Goal: Task Accomplishment & Management: Manage account settings

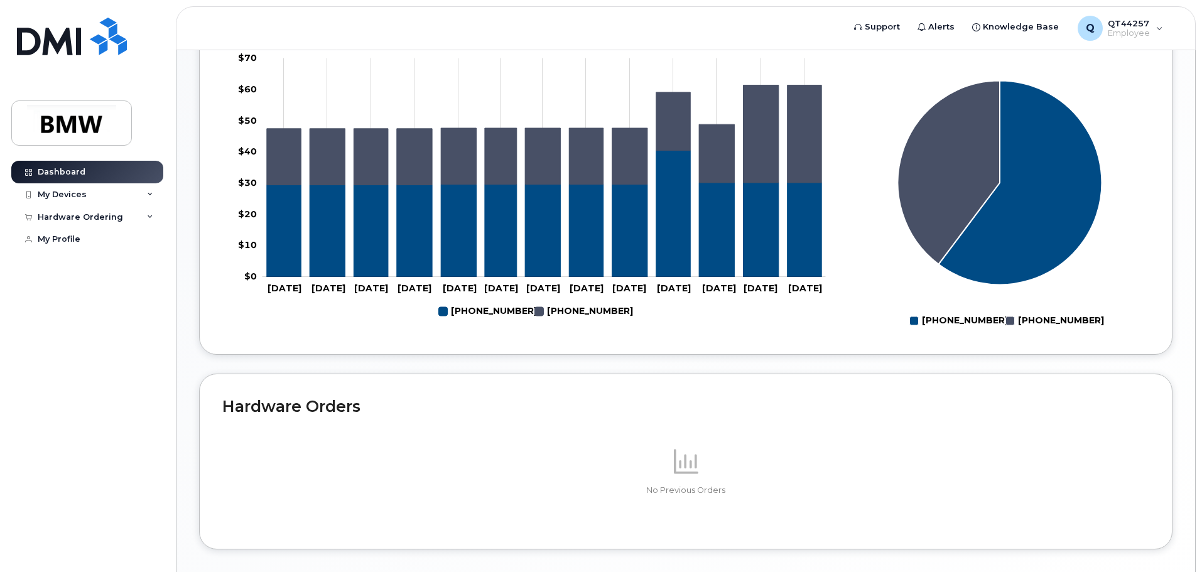
scroll to position [502, 0]
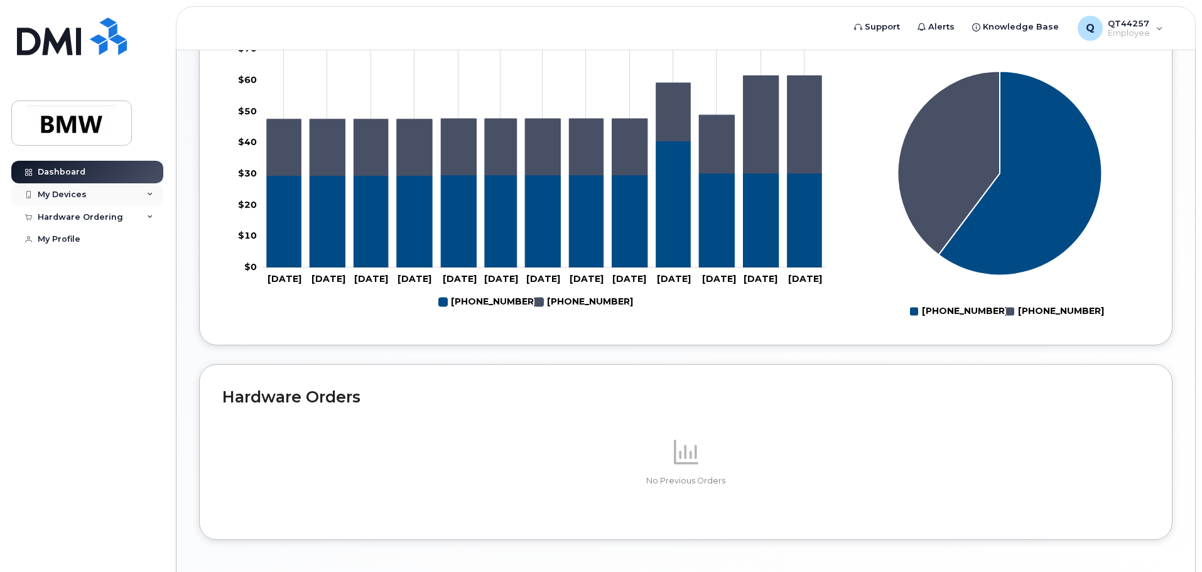
click at [85, 193] on div "My Devices" at bounding box center [87, 194] width 152 height 23
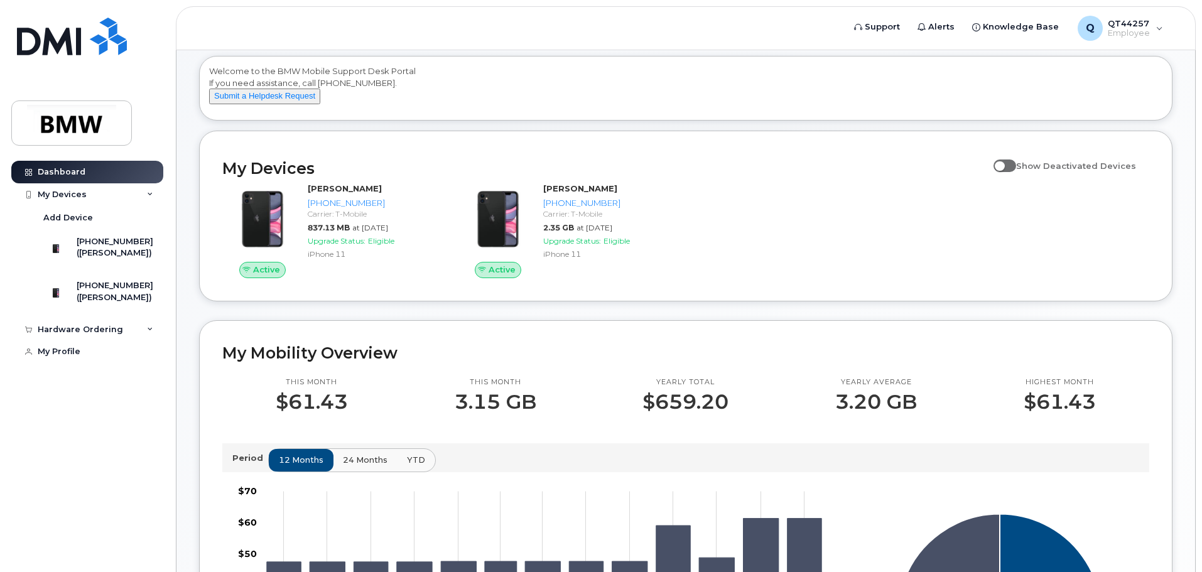
scroll to position [0, 0]
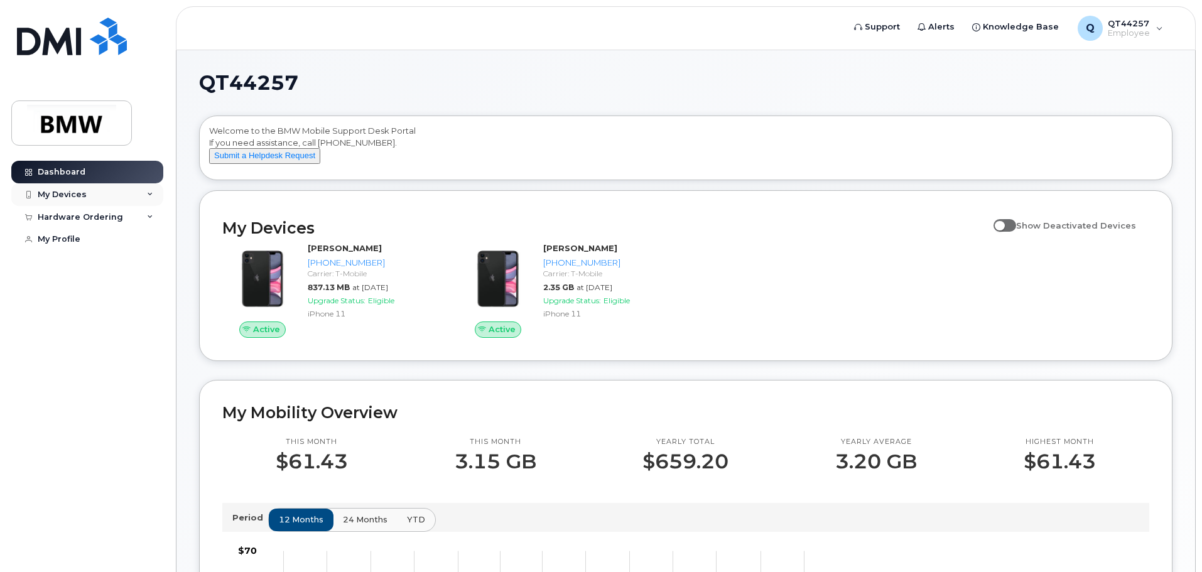
click at [155, 193] on div "My Devices" at bounding box center [87, 194] width 152 height 23
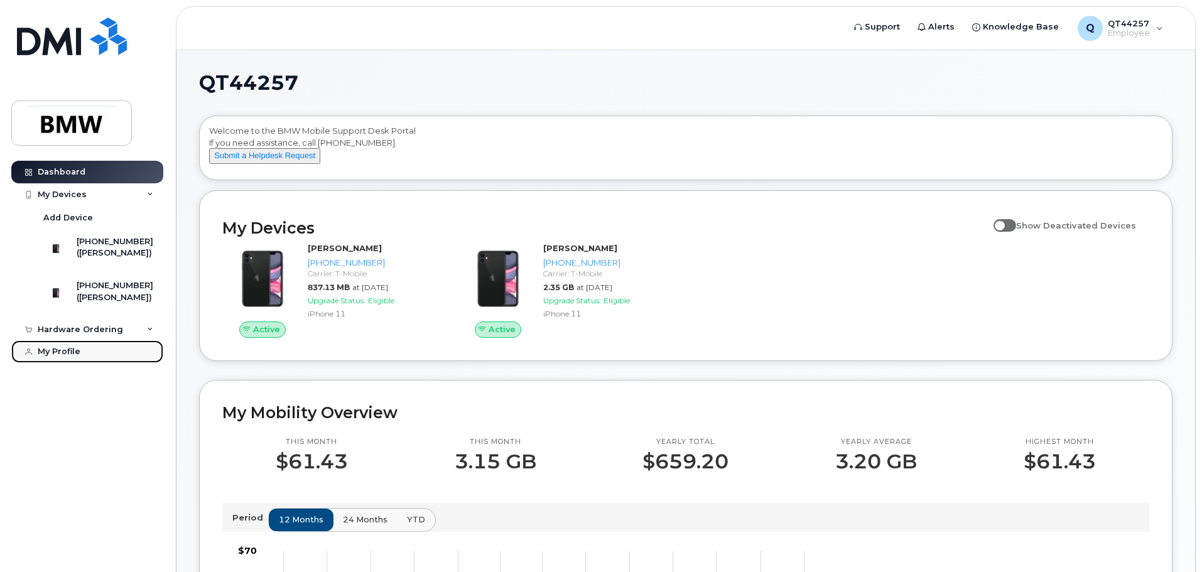
click at [60, 357] on div "My Profile" at bounding box center [59, 352] width 43 height 10
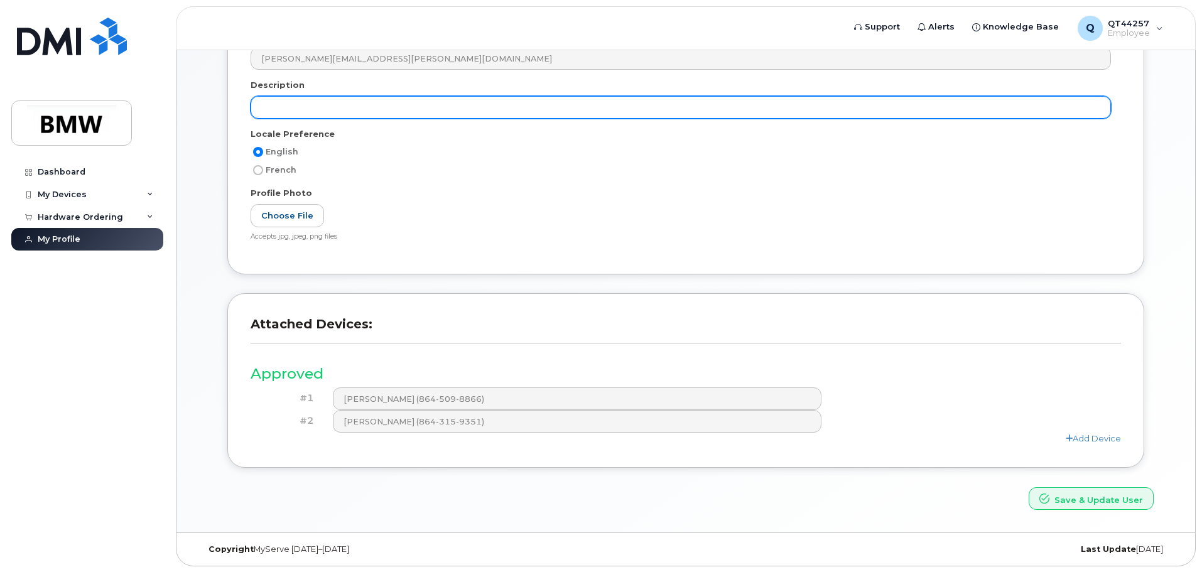
scroll to position [261, 0]
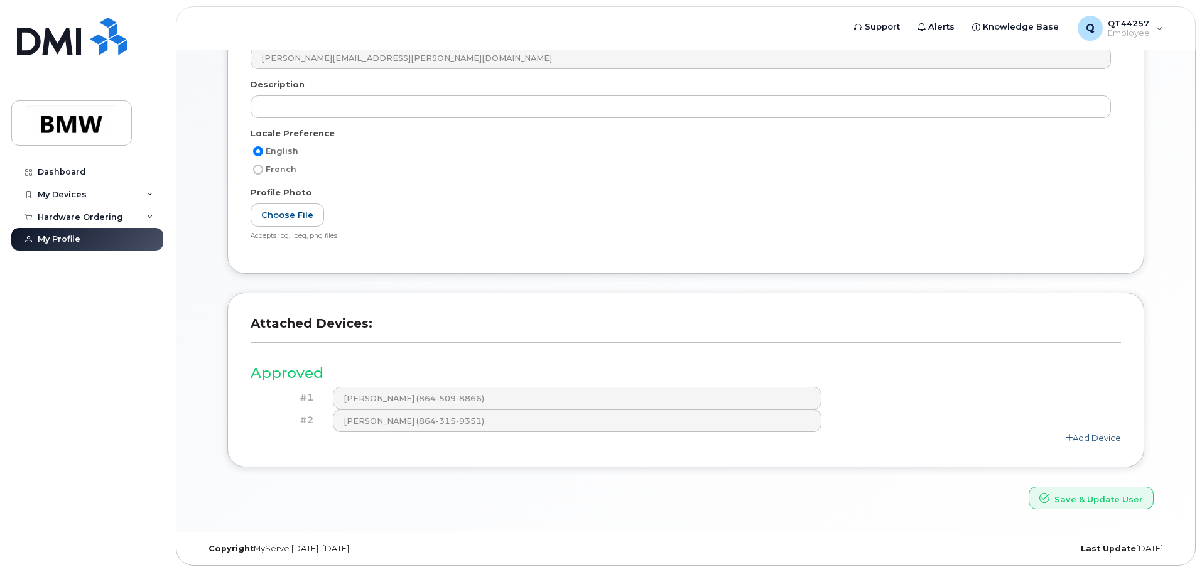
click at [1092, 442] on link "Add Device" at bounding box center [1093, 438] width 55 height 10
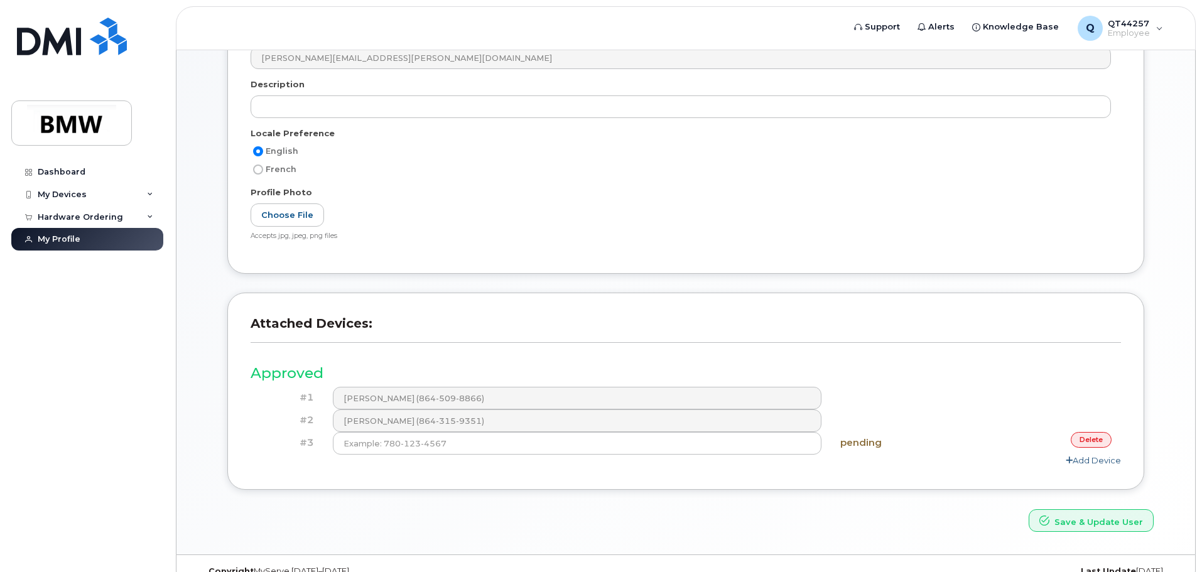
click at [1082, 457] on link "Add Device" at bounding box center [1093, 460] width 55 height 10
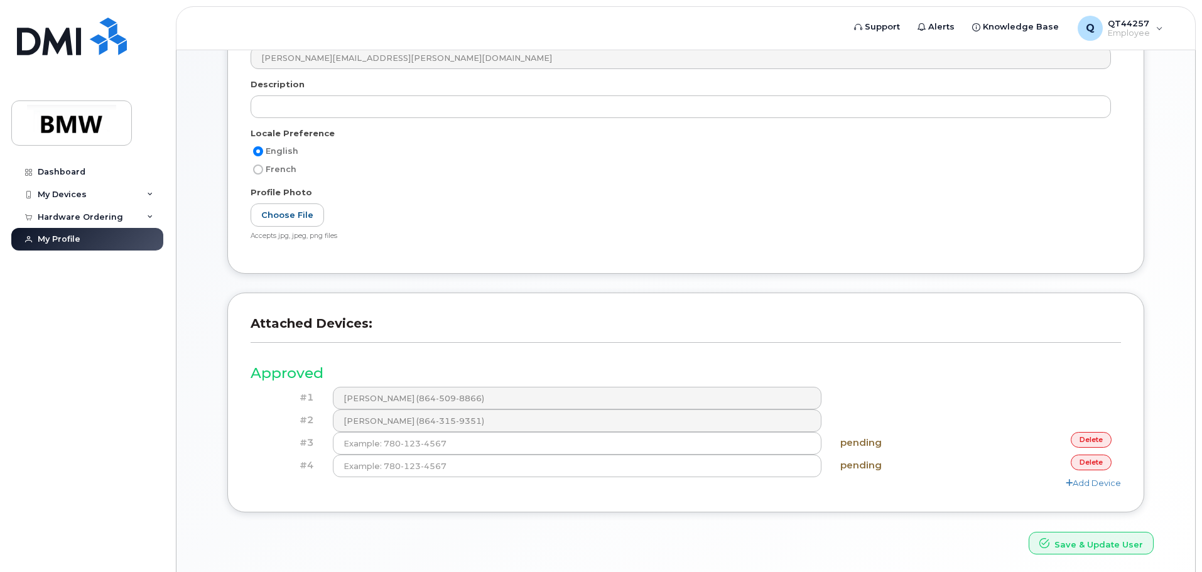
click at [1093, 462] on link "delete" at bounding box center [1091, 463] width 41 height 16
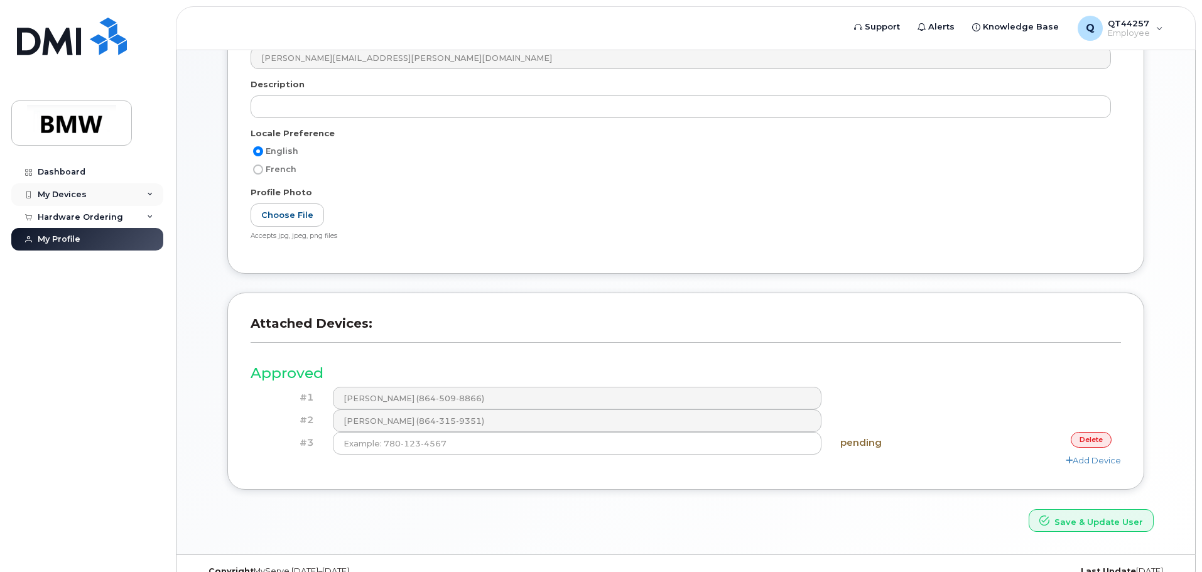
click at [90, 193] on div "My Devices" at bounding box center [87, 194] width 152 height 23
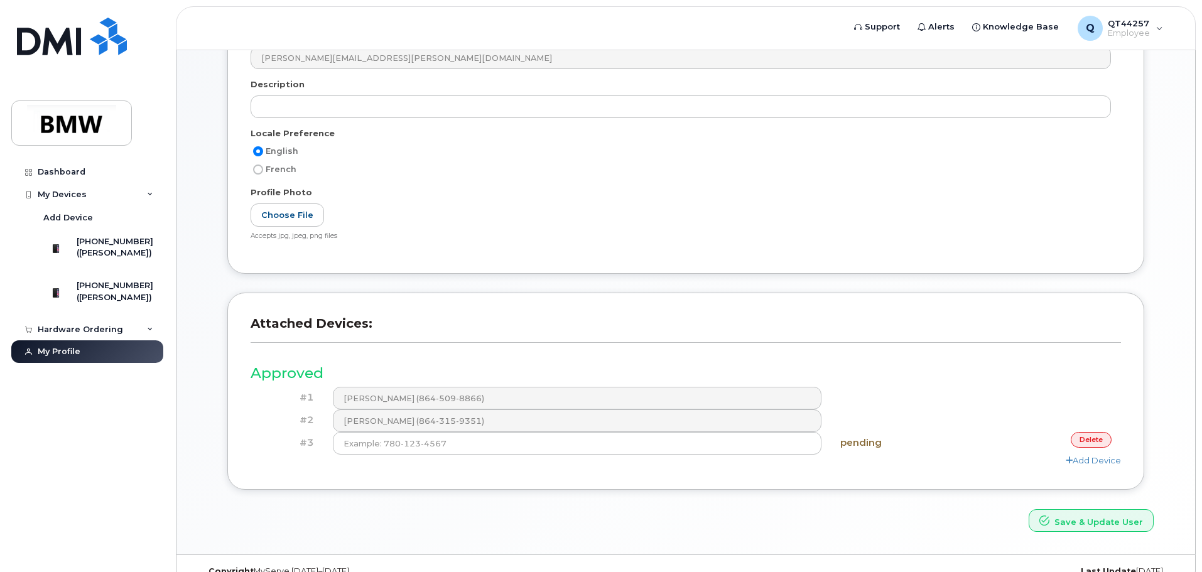
click at [1101, 439] on link "delete" at bounding box center [1091, 440] width 41 height 16
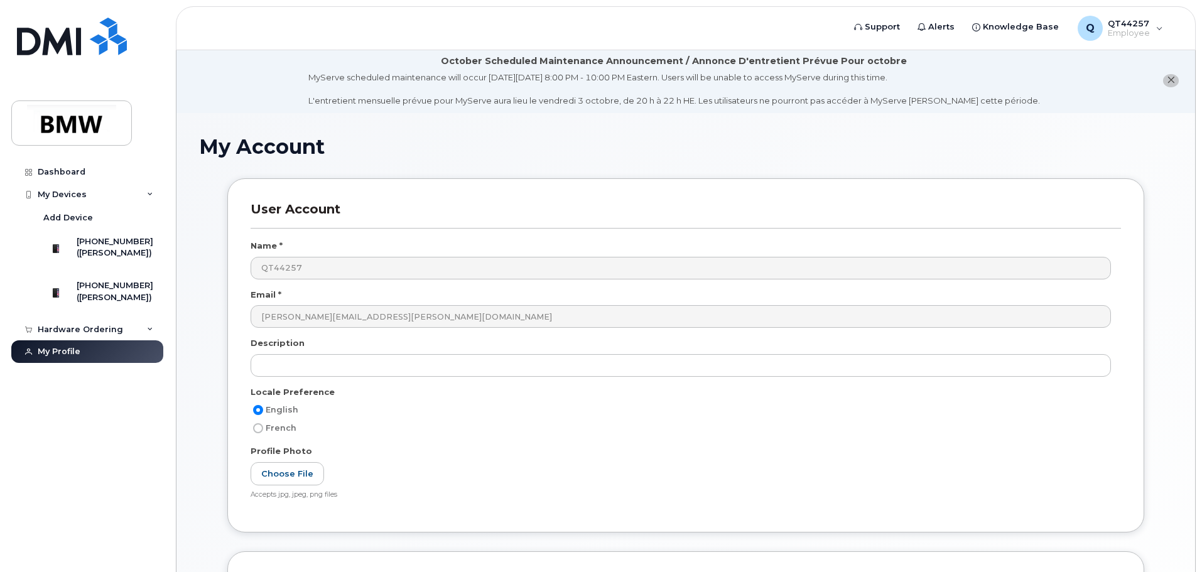
scroll to position [0, 0]
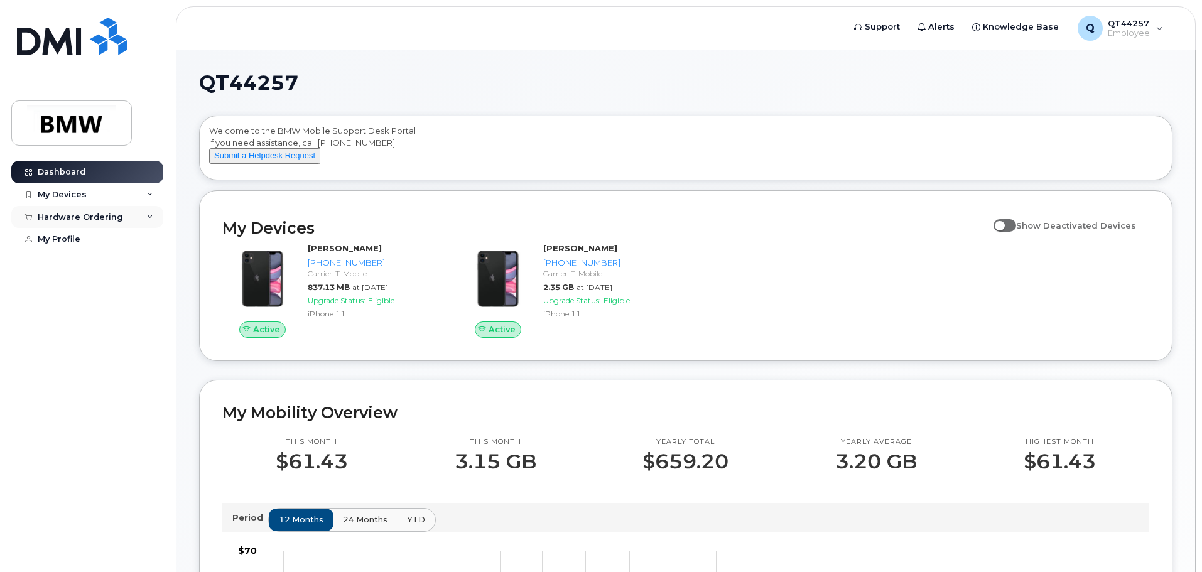
click at [140, 216] on div "Hardware Ordering" at bounding box center [87, 217] width 152 height 23
click at [75, 196] on div "My Devices" at bounding box center [62, 195] width 49 height 10
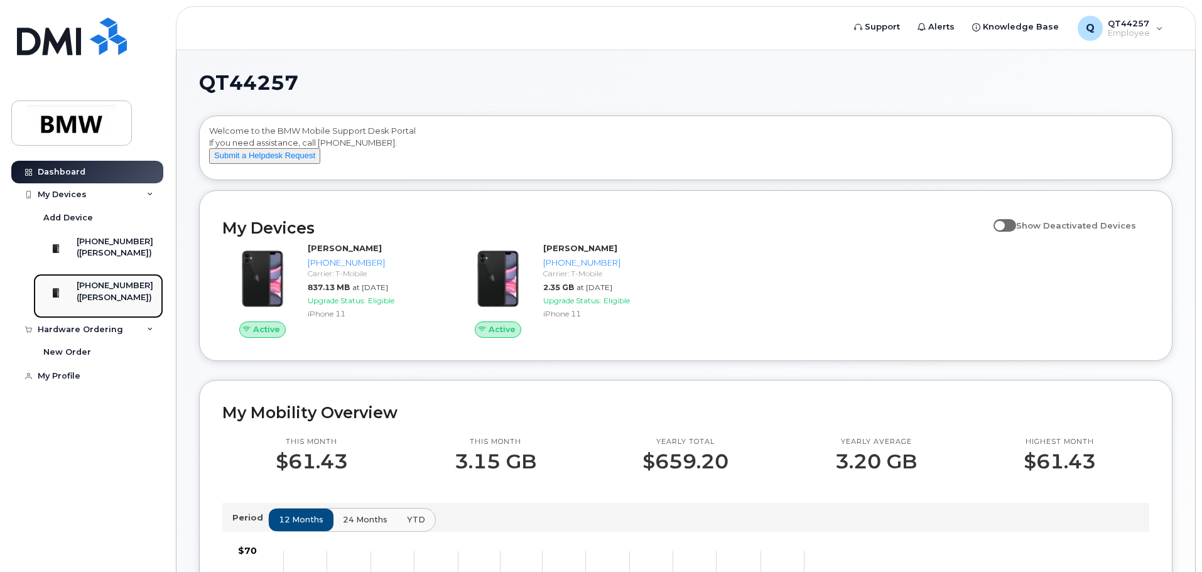
click at [126, 291] on div "[PHONE_NUMBER]" at bounding box center [115, 285] width 77 height 11
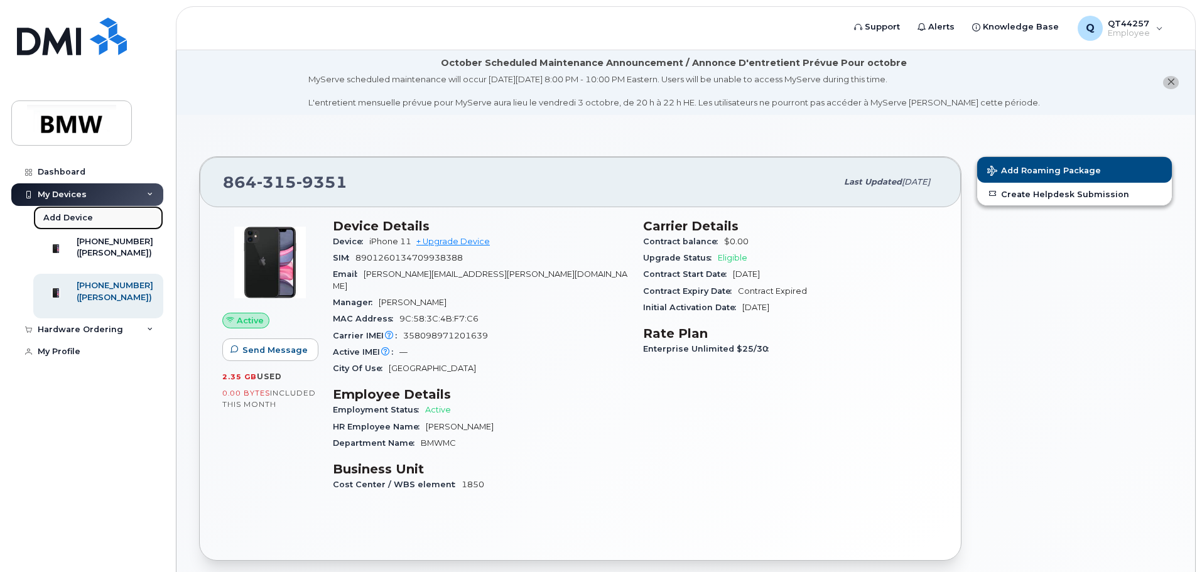
click at [58, 213] on div "Add Device" at bounding box center [68, 217] width 50 height 11
